Goal: Task Accomplishment & Management: Manage account settings

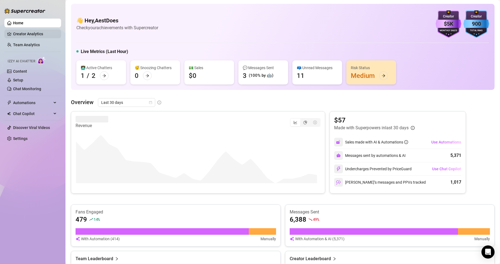
click at [47, 34] on link "Creator Analytics" at bounding box center [35, 33] width 44 height 9
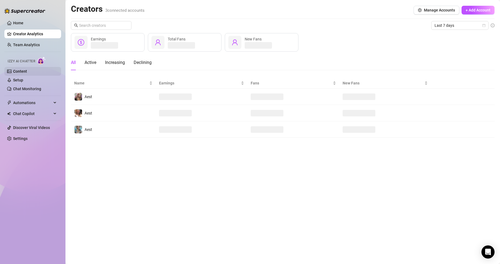
click at [27, 73] on link "Content" at bounding box center [20, 71] width 14 height 4
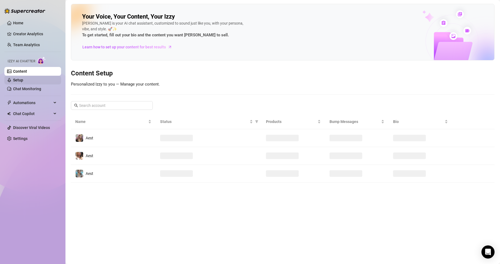
click at [23, 78] on link "Setup" at bounding box center [18, 80] width 10 height 4
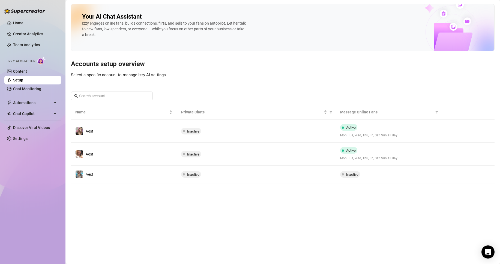
drag, startPoint x: 243, startPoint y: 136, endPoint x: 237, endPoint y: 137, distance: 5.2
click at [242, 136] on td "Inactive" at bounding box center [256, 130] width 159 height 23
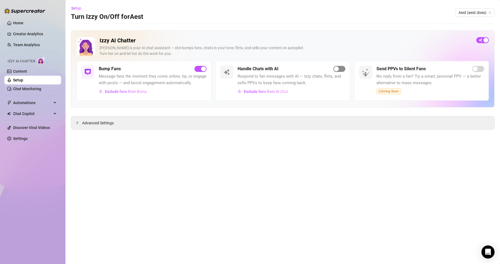
click at [334, 67] on div "button" at bounding box center [336, 68] width 5 height 5
click at [23, 80] on link "Setup" at bounding box center [18, 80] width 10 height 4
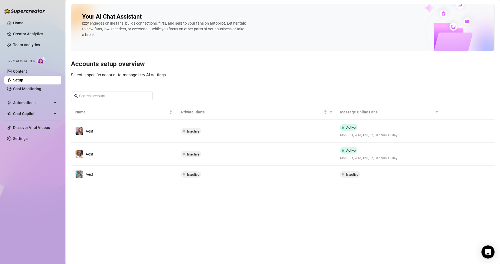
click at [167, 163] on td "Aest" at bounding box center [124, 153] width 106 height 23
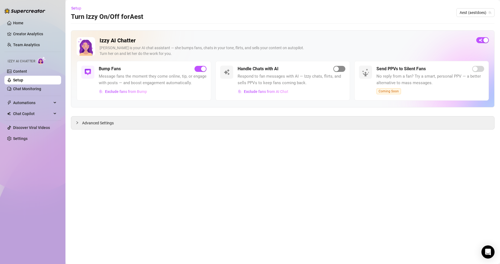
click at [337, 71] on span "button" at bounding box center [339, 69] width 12 height 6
click at [63, 78] on aside "Home Creator Analytics Team Analytics Izzy AI Chatter Content Setup Chat Monito…" at bounding box center [32, 132] width 65 height 264
click at [23, 21] on link "Home" at bounding box center [18, 23] width 10 height 4
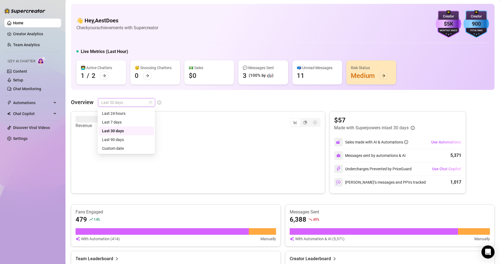
drag, startPoint x: 139, startPoint y: 101, endPoint x: 143, endPoint y: 106, distance: 6.2
click at [140, 103] on span "Last 30 days" at bounding box center [126, 102] width 51 height 8
click at [133, 114] on div "Last 24 hours" at bounding box center [126, 113] width 49 height 6
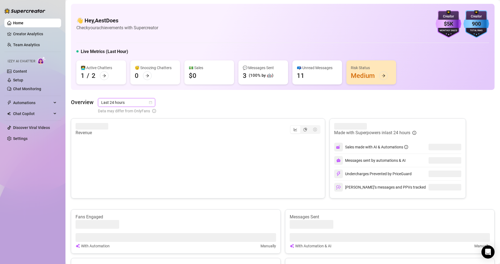
click at [181, 104] on div "Overview Last 24 hours Last 24 hours Data may differ from OnlyFans" at bounding box center [283, 106] width 424 height 16
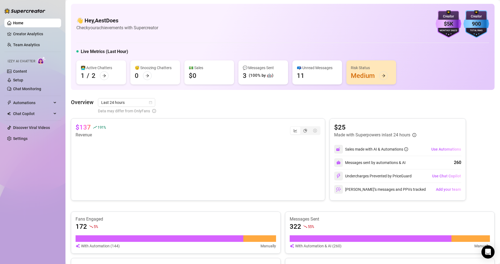
drag, startPoint x: 450, startPoint y: 93, endPoint x: 451, endPoint y: 102, distance: 8.5
click at [450, 95] on div "👋 Hey, AestDoes Check your achievements with Supercreator $5K Creator Monthly S…" at bounding box center [283, 223] width 424 height 439
click at [451, 97] on div "👋 Hey, AestDoes Check your achievements with Supercreator $5K Creator Monthly S…" at bounding box center [283, 223] width 424 height 439
